Goal: Task Accomplishment & Management: Use online tool/utility

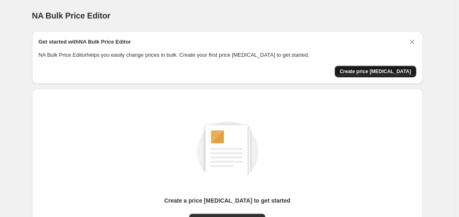
click at [384, 68] on button "Create price [MEDICAL_DATA]" at bounding box center [376, 72] width 82 height 12
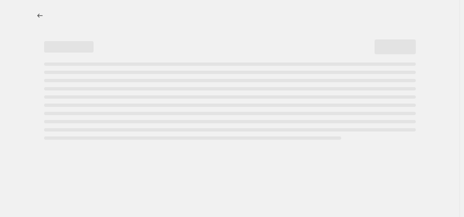
select select "percentage"
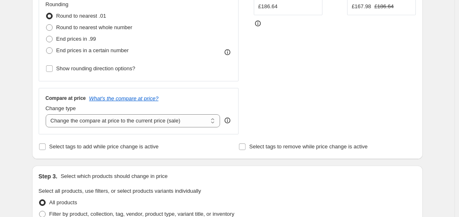
scroll to position [329, 0]
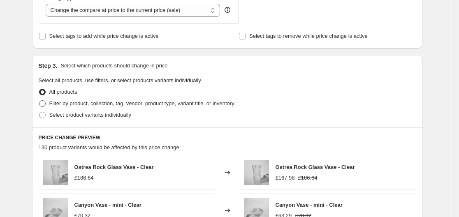
click at [78, 104] on span "Filter by product, collection, tag, vendor, product type, variant title, or inv…" at bounding box center [141, 103] width 185 height 6
click at [40, 101] on input "Filter by product, collection, tag, vendor, product type, variant title, or inv…" at bounding box center [39, 100] width 0 height 0
radio input "true"
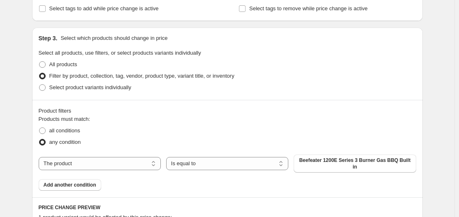
scroll to position [370, 0]
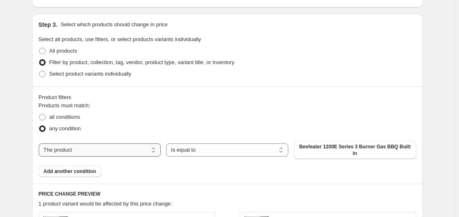
click at [96, 148] on select "The product The product's collection The product's tag The product's vendor The…" at bounding box center [100, 150] width 122 height 13
select select "vendor"
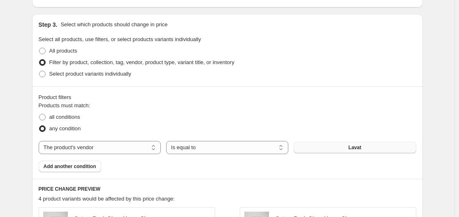
click at [368, 147] on button "Lavat" at bounding box center [355, 148] width 122 height 12
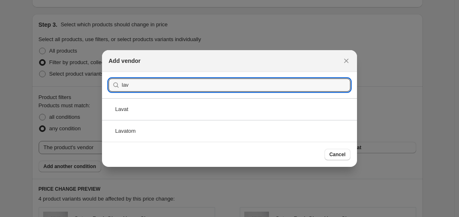
type input "lav"
click at [160, 125] on div "Lavatom" at bounding box center [229, 131] width 255 height 22
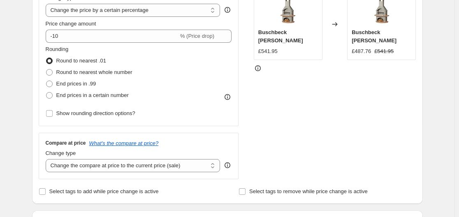
scroll to position [165, 0]
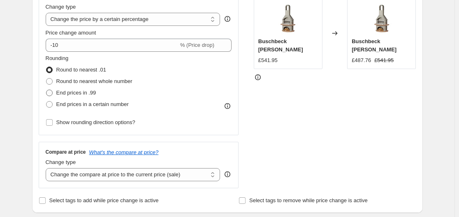
click at [64, 93] on span "End prices in .99" at bounding box center [76, 93] width 40 height 6
click at [47, 90] on input "End prices in .99" at bounding box center [46, 90] width 0 height 0
radio input "true"
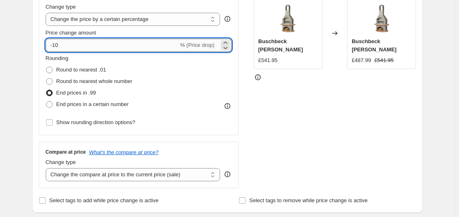
click at [68, 45] on input "-10" at bounding box center [112, 45] width 133 height 13
type input "-1"
type input "-57"
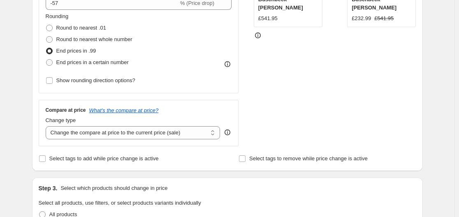
scroll to position [247, 0]
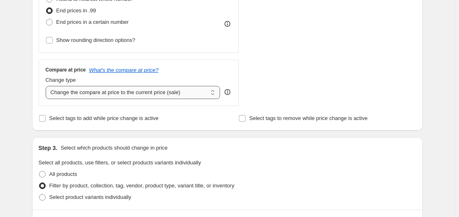
click at [88, 95] on select "Change the compare at price to the current price (sale) Change the compare at p…" at bounding box center [133, 92] width 175 height 13
select select "remove"
click at [47, 86] on select "Change the compare at price to the current price (sale) Change the compare at p…" at bounding box center [133, 92] width 175 height 13
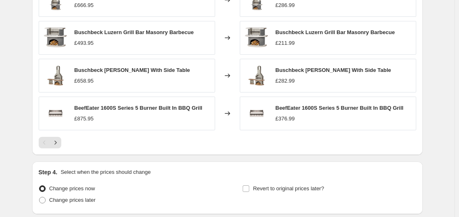
scroll to position [701, 0]
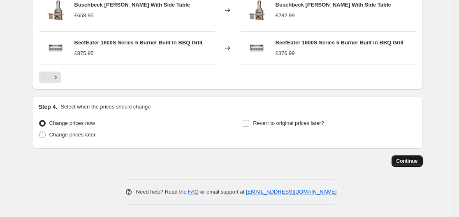
click at [401, 158] on button "Continue" at bounding box center [407, 162] width 31 height 12
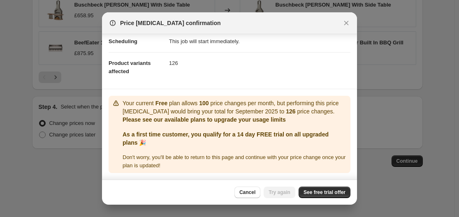
scroll to position [78, 0]
click at [321, 190] on span "See free trial offer" at bounding box center [325, 192] width 42 height 7
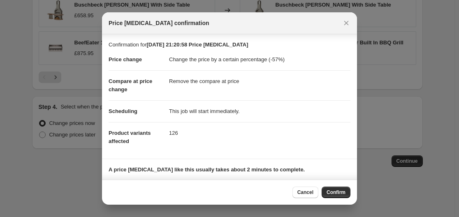
scroll to position [53, 0]
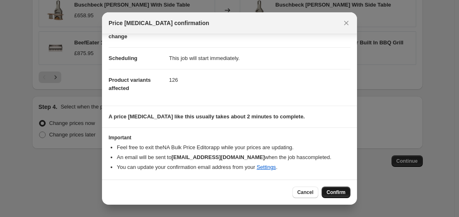
click at [334, 194] on span "Confirm" at bounding box center [336, 192] width 19 height 7
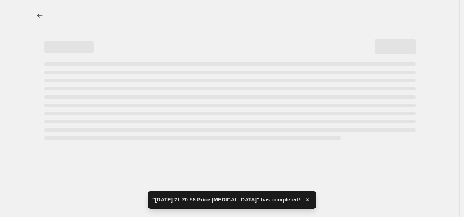
select select "percentage"
select select "remove"
select select "vendor"
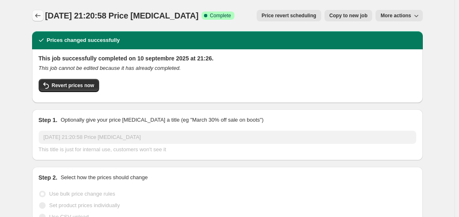
click at [38, 17] on icon "Price change jobs" at bounding box center [38, 16] width 8 height 8
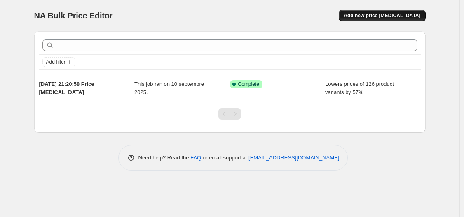
click at [401, 15] on span "Add new price change job" at bounding box center [381, 15] width 77 height 7
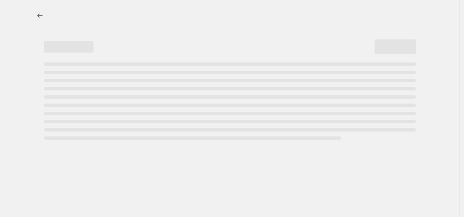
select select "percentage"
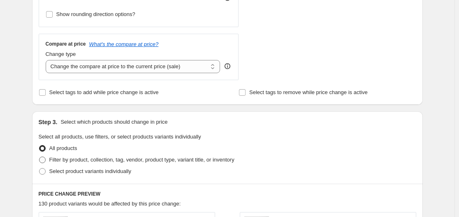
scroll to position [329, 0]
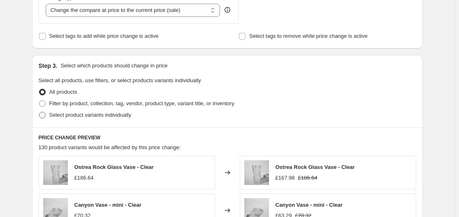
click at [92, 114] on span "Select product variants individually" at bounding box center [90, 115] width 82 height 6
click at [40, 112] on input "Select product variants individually" at bounding box center [39, 112] width 0 height 0
radio input "true"
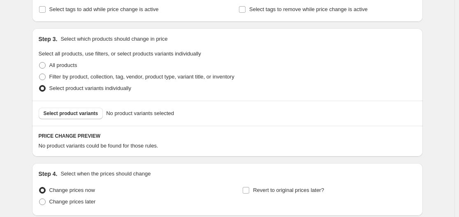
scroll to position [370, 0]
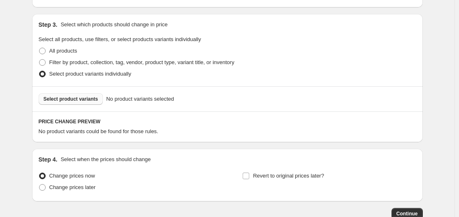
click at [78, 99] on span "Select product variants" at bounding box center [71, 99] width 55 height 7
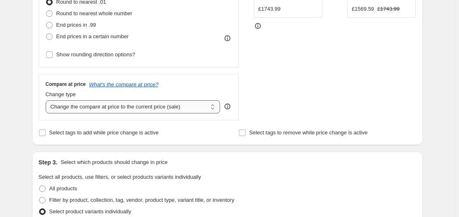
scroll to position [232, 0]
click at [121, 111] on select "Change the compare at price to the current price (sale) Change the compare at p…" at bounding box center [133, 107] width 175 height 13
select select "remove"
click at [47, 101] on select "Change the compare at price to the current price (sale) Change the compare at p…" at bounding box center [133, 107] width 175 height 13
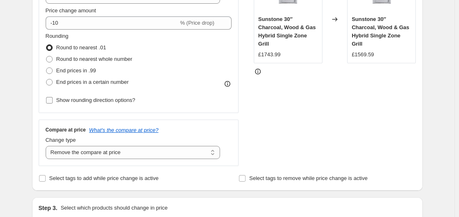
scroll to position [150, 0]
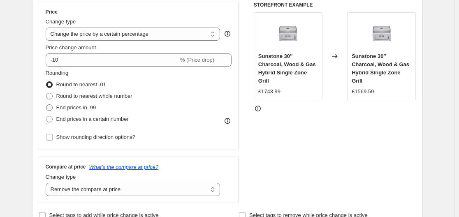
click at [72, 107] on span "End prices in .99" at bounding box center [76, 108] width 40 height 6
click at [47, 105] on input "End prices in .99" at bounding box center [46, 105] width 0 height 0
radio input "true"
click at [120, 36] on select "Change the price to a certain amount Change the price by a certain amount Chang…" at bounding box center [133, 34] width 175 height 13
click at [119, 31] on select "Change the price to a certain amount Change the price by a certain amount Chang…" at bounding box center [133, 34] width 175 height 13
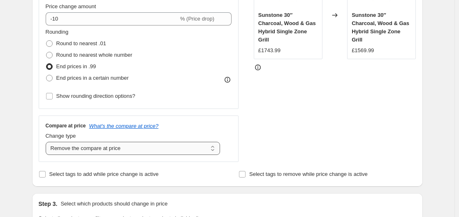
scroll to position [109, 0]
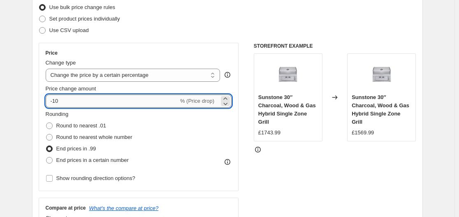
click at [85, 98] on input "-10" at bounding box center [112, 101] width 133 height 13
type input "-1"
click at [211, 13] on div "Use bulk price change rules" at bounding box center [228, 8] width 378 height 12
click at [74, 103] on input "-40" at bounding box center [112, 101] width 133 height 13
type input "-4"
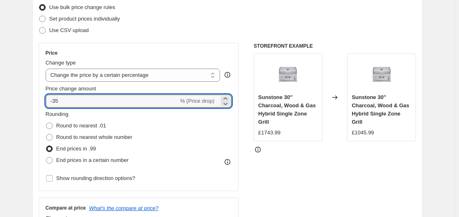
type input "-35"
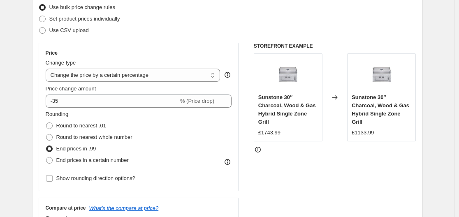
click at [294, 183] on div "STOREFRONT EXAMPLE Sunstone 30″ Charcoal, Wood & Gas Hybrid Single Zone Grill £…" at bounding box center [335, 144] width 163 height 202
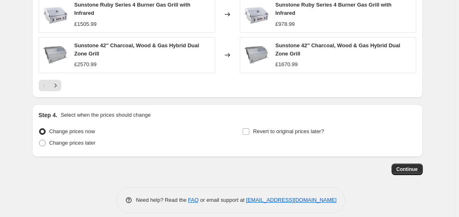
scroll to position [644, 0]
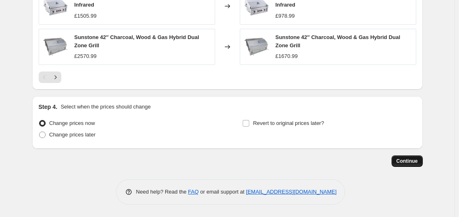
click at [399, 163] on span "Continue" at bounding box center [407, 161] width 21 height 7
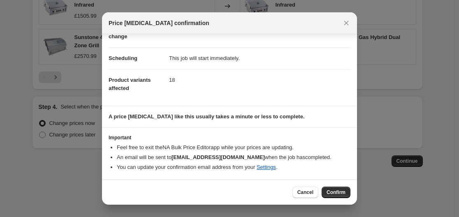
scroll to position [53, 0]
click at [336, 189] on button "Confirm" at bounding box center [336, 193] width 29 height 12
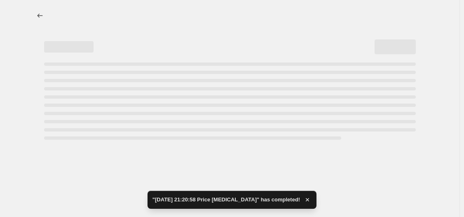
select select "percentage"
select select "remove"
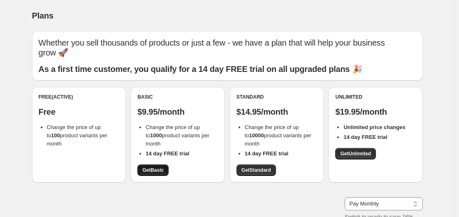
click at [155, 168] on span "Get Basic" at bounding box center [152, 170] width 21 height 7
click at [153, 171] on span "Get Basic" at bounding box center [152, 170] width 21 height 7
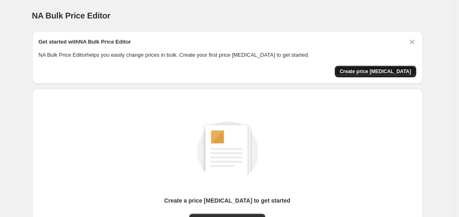
click at [372, 70] on span "Create price [MEDICAL_DATA]" at bounding box center [376, 71] width 72 height 7
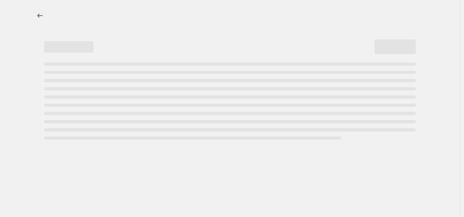
select select "percentage"
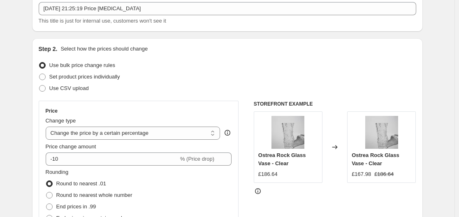
scroll to position [123, 0]
